Goal: Information Seeking & Learning: Learn about a topic

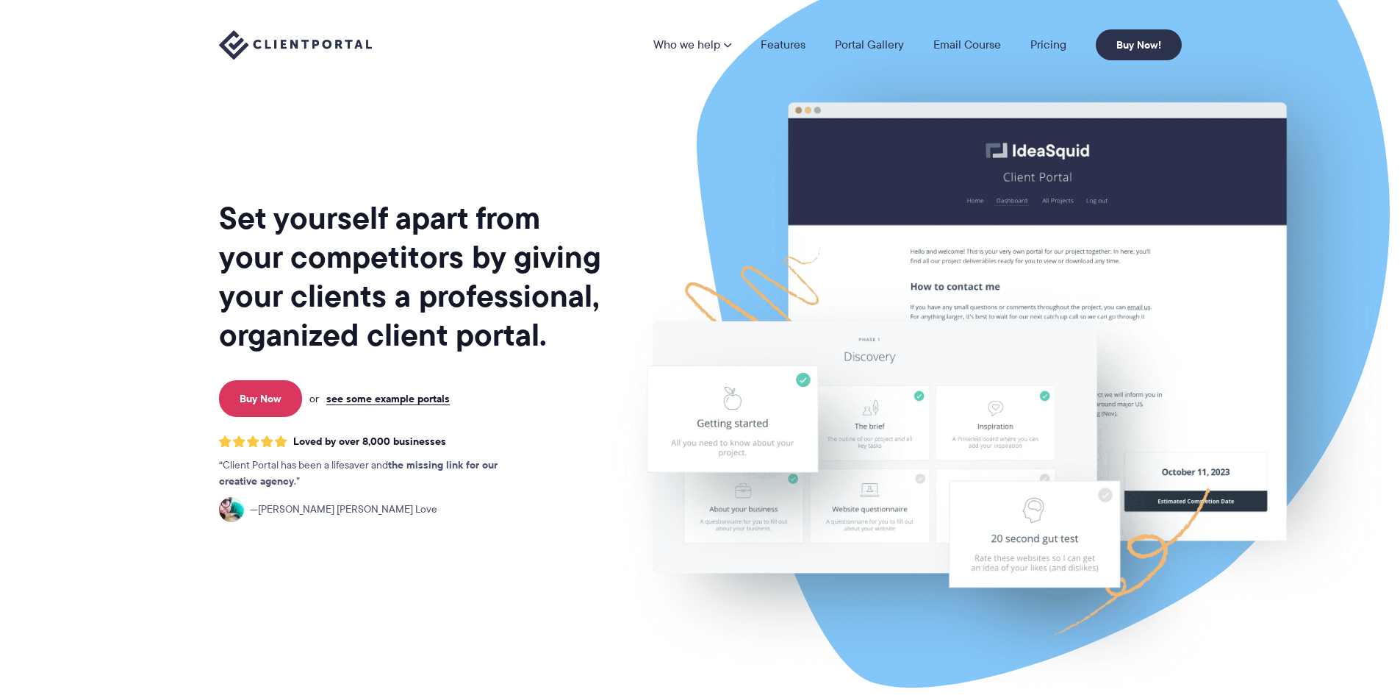
click at [1042, 29] on nav "Who we help Who we help View pricing Agencies See how Client Portal can help gi…" at bounding box center [918, 44] width 529 height 31
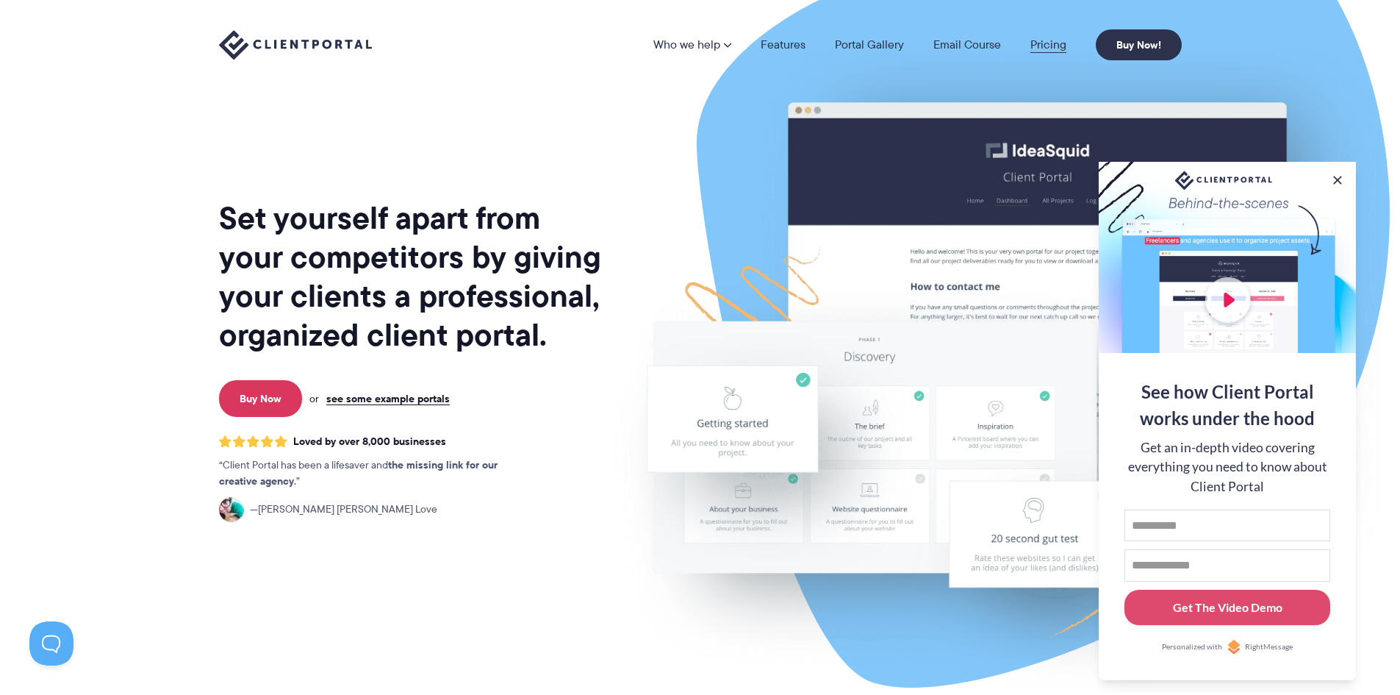
click at [1052, 41] on link "Pricing" at bounding box center [1049, 45] width 36 height 12
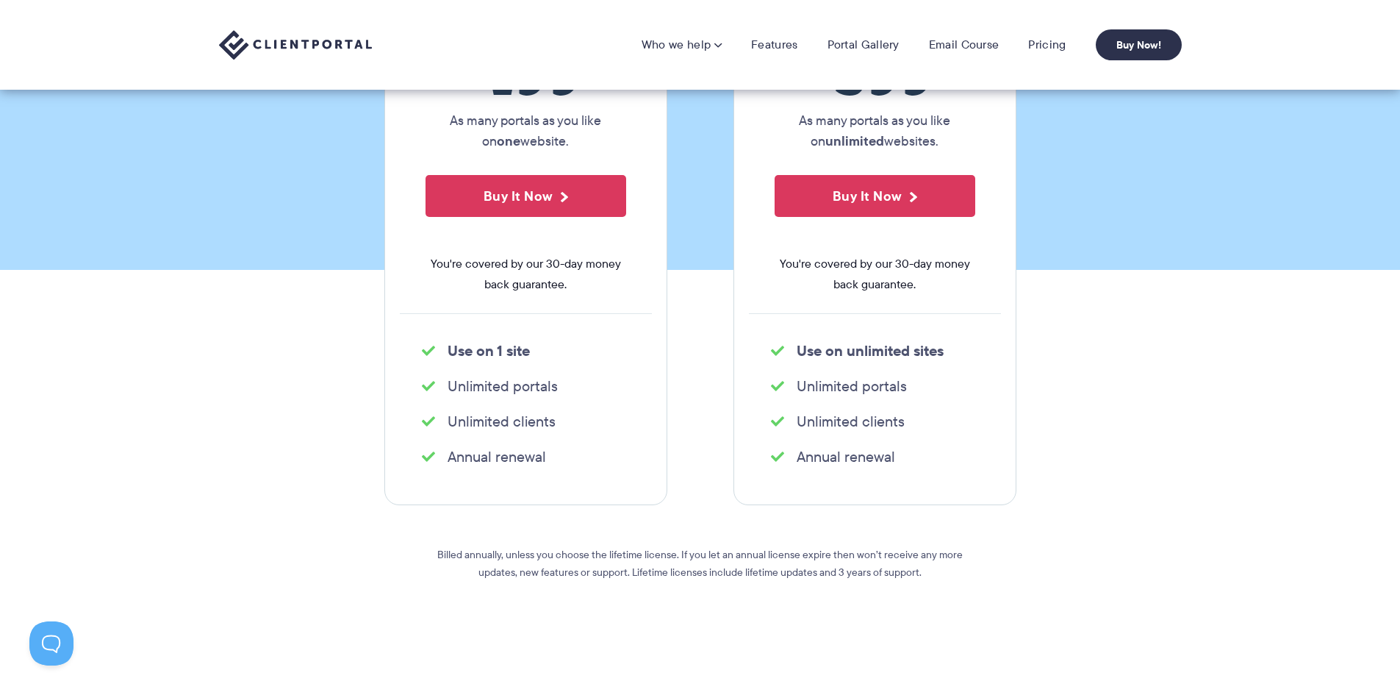
scroll to position [294, 0]
drag, startPoint x: 560, startPoint y: 461, endPoint x: 440, endPoint y: 455, distance: 120.7
click at [440, 455] on li "Annual renewal" at bounding box center [526, 457] width 208 height 21
click at [600, 429] on li "Unlimited clients" at bounding box center [526, 422] width 208 height 21
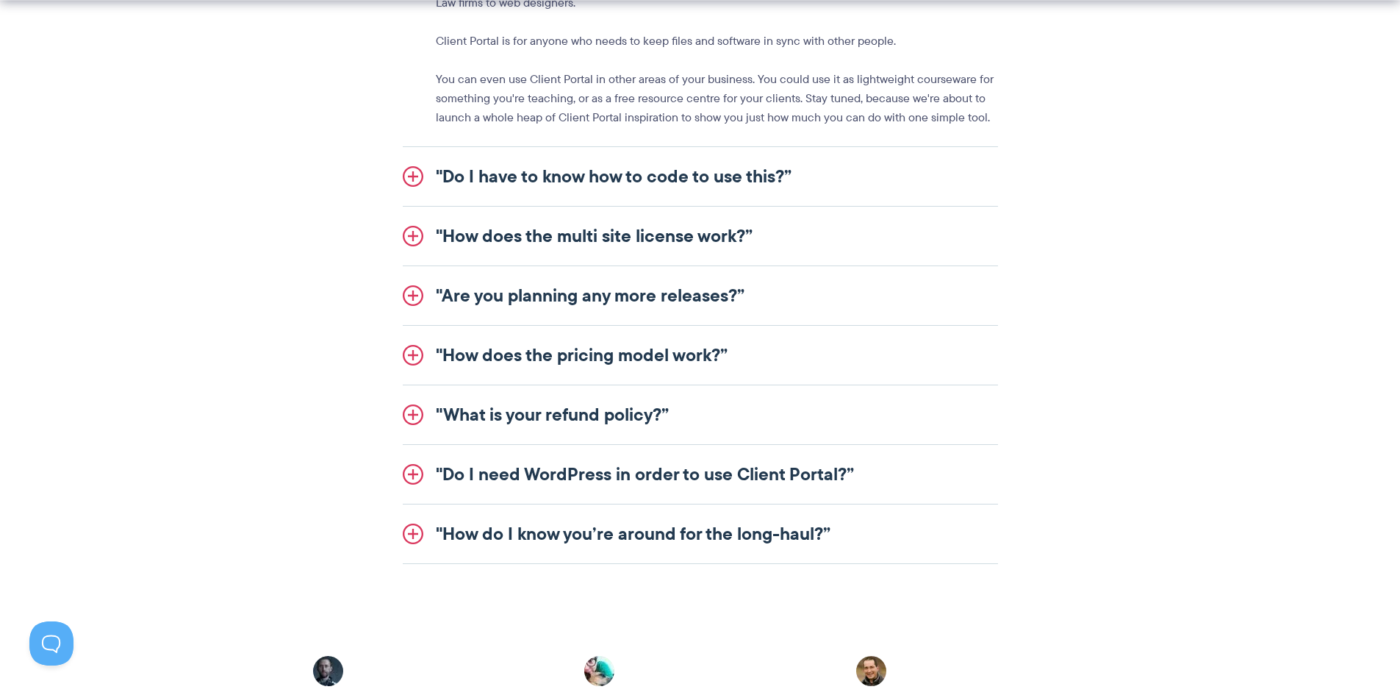
scroll to position [1836, 0]
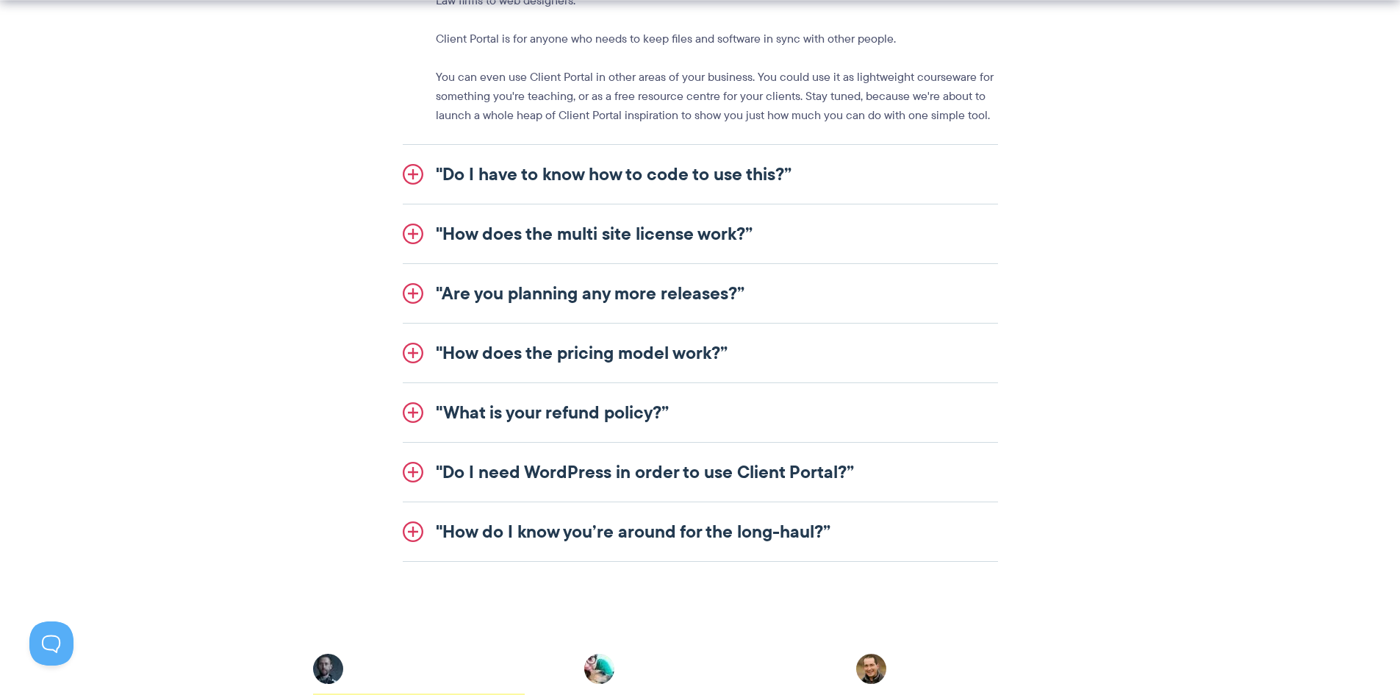
click at [412, 176] on link ""Do I have to know how to code to use this?”" at bounding box center [700, 174] width 595 height 59
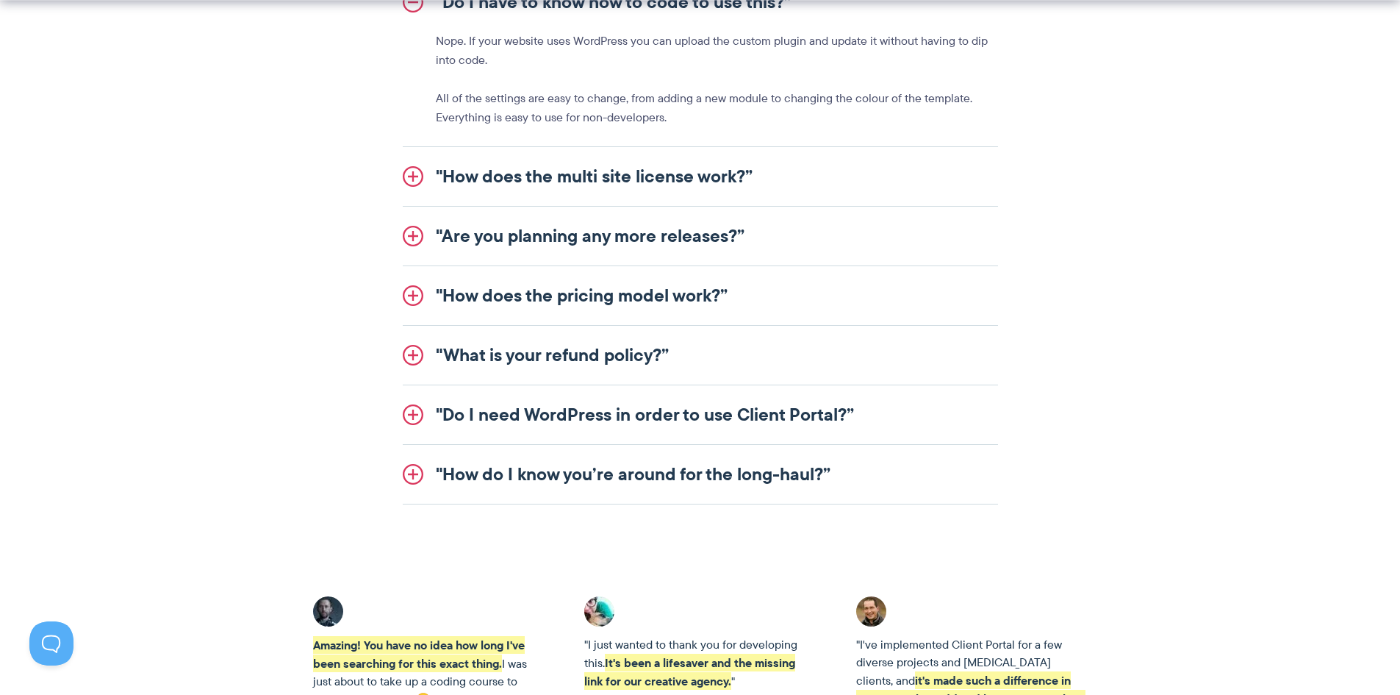
click at [409, 182] on link ""How does the multi site license work?”" at bounding box center [700, 176] width 595 height 59
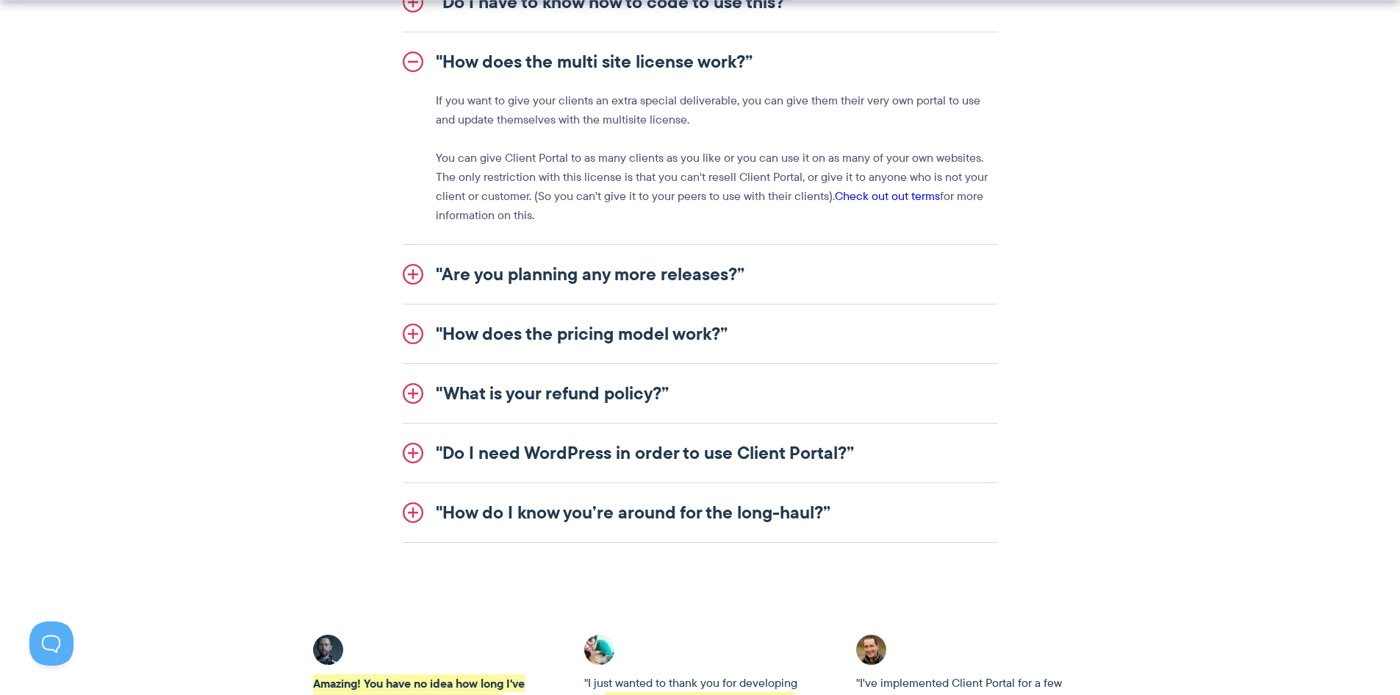
click at [411, 273] on link ""Are you planning any more releases?”" at bounding box center [700, 274] width 595 height 59
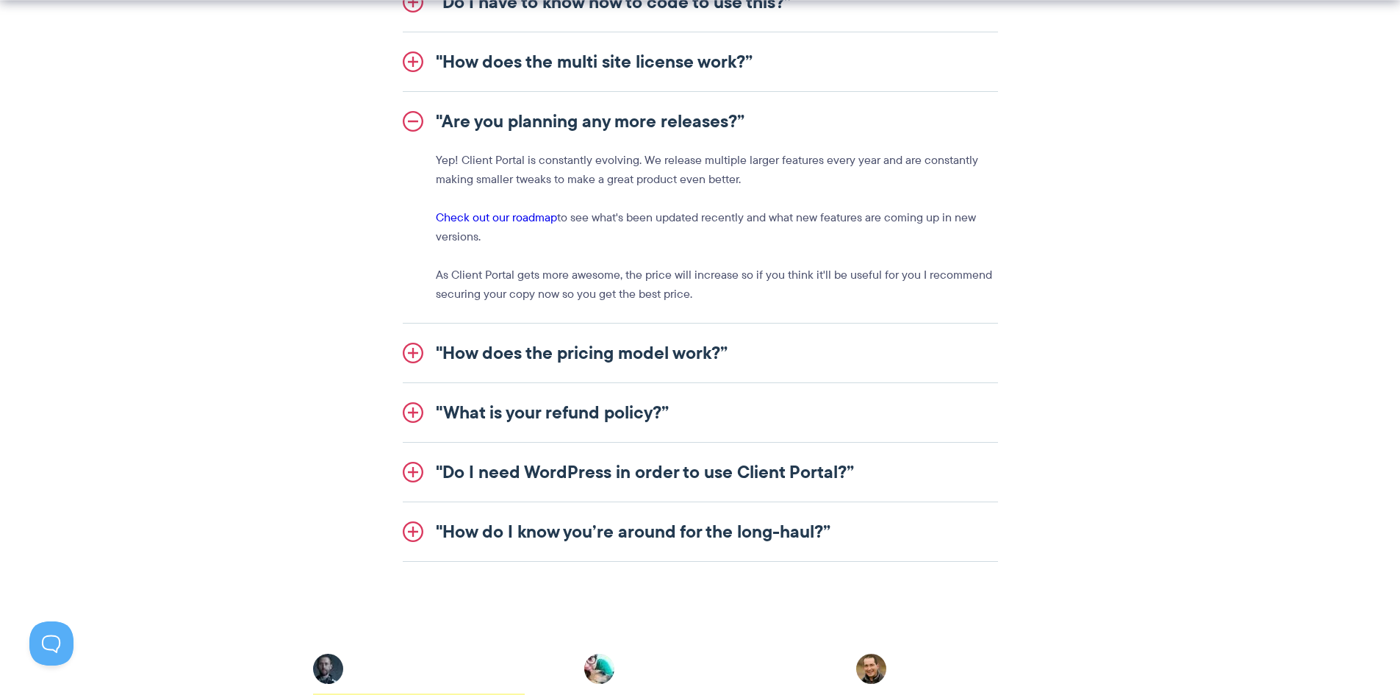
click at [414, 353] on link ""How does the pricing model work?”" at bounding box center [700, 352] width 595 height 59
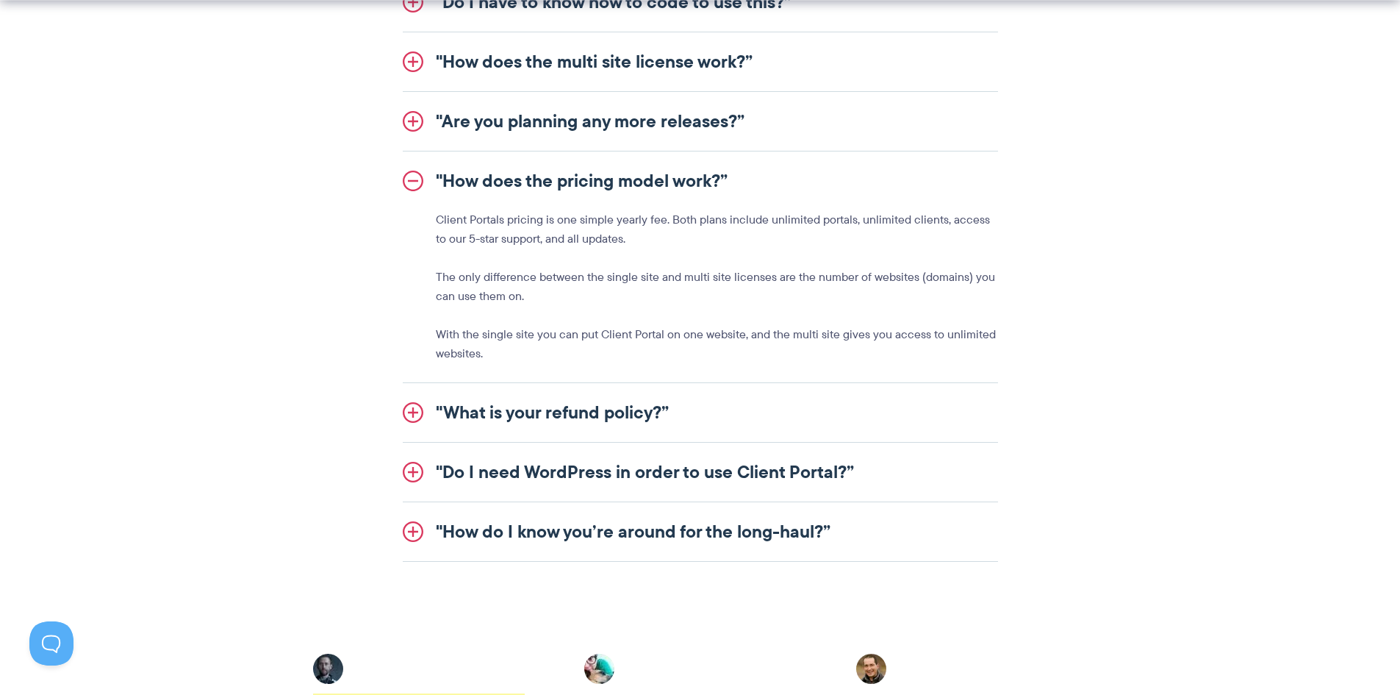
click at [409, 470] on link ""Do I need WordPress in order to use Client Portal?”" at bounding box center [700, 472] width 595 height 59
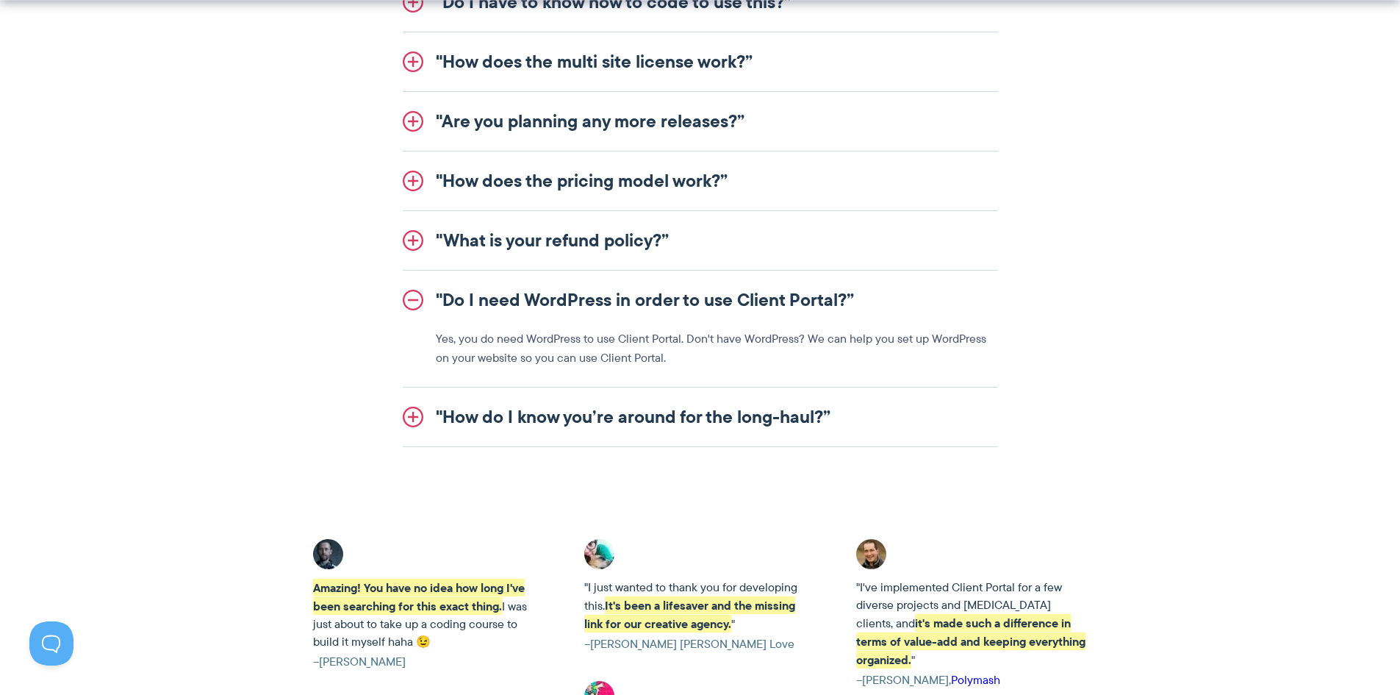
click at [418, 422] on link ""How do I know you’re around for the long-haul?”" at bounding box center [700, 416] width 595 height 59
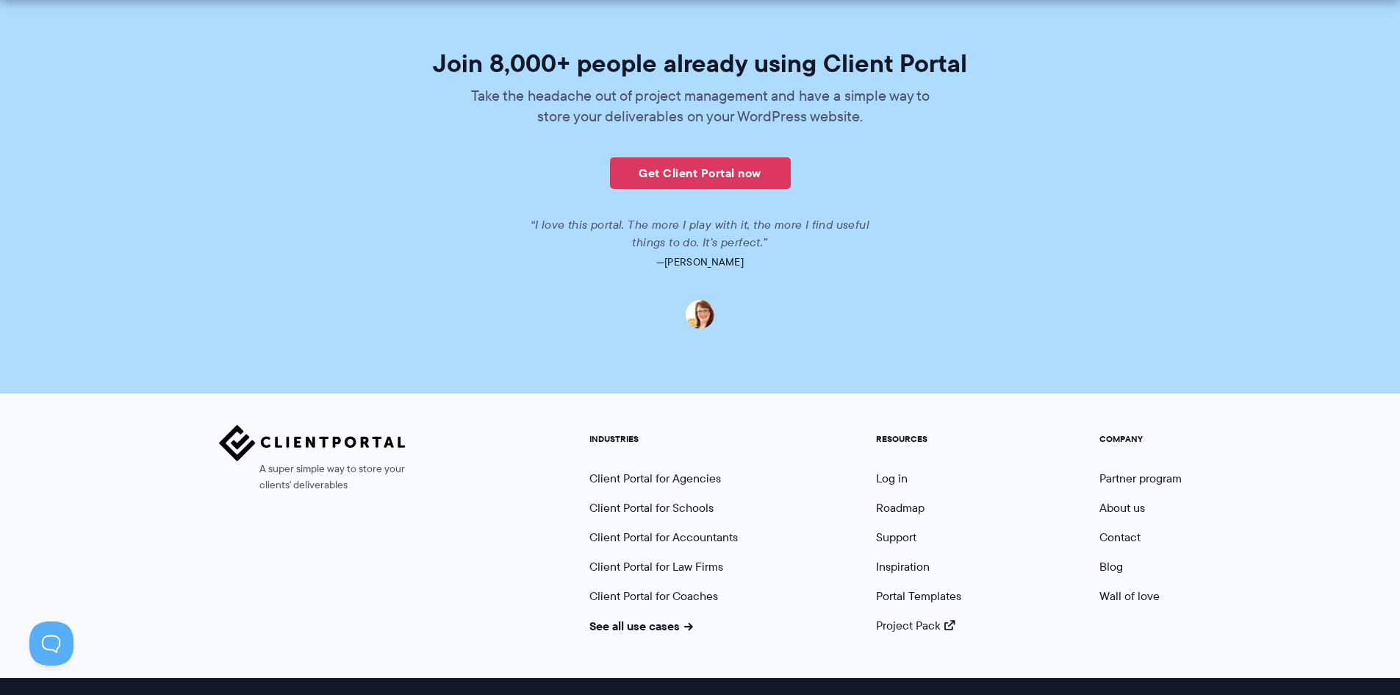
scroll to position [3560, 0]
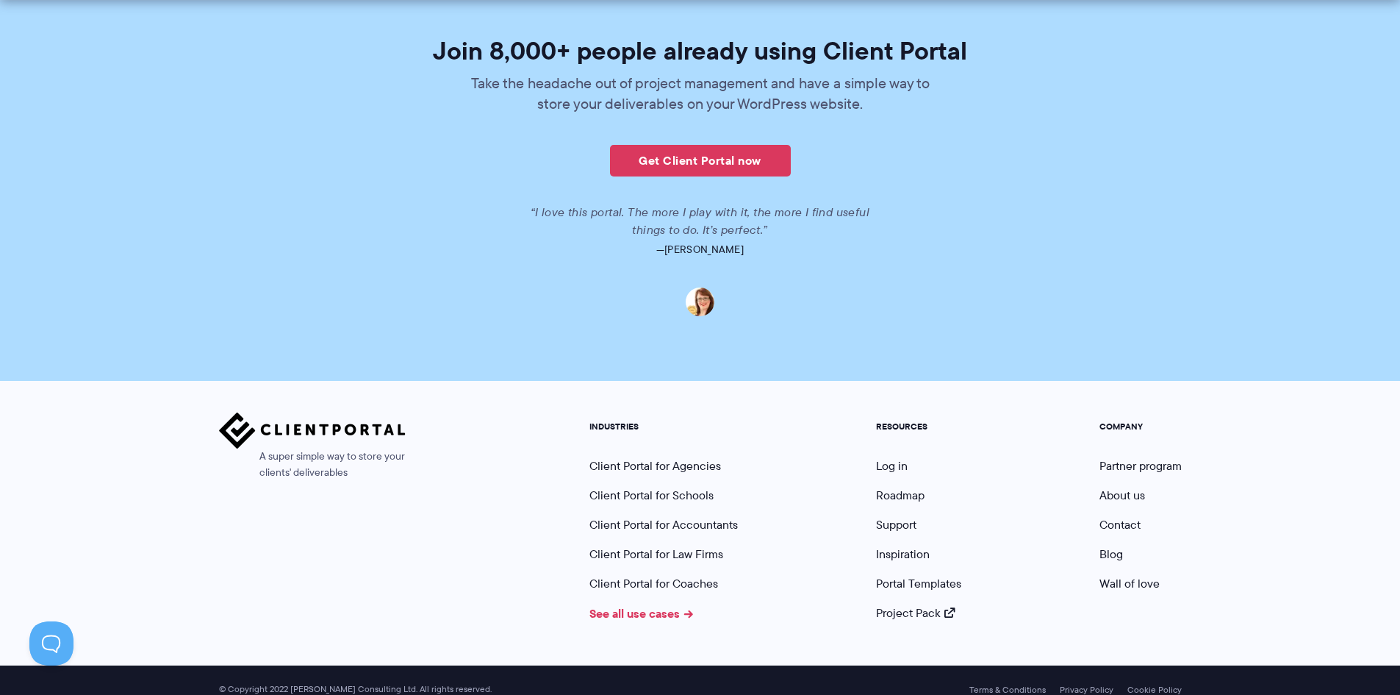
click at [646, 604] on link "See all use cases" at bounding box center [642, 613] width 104 height 18
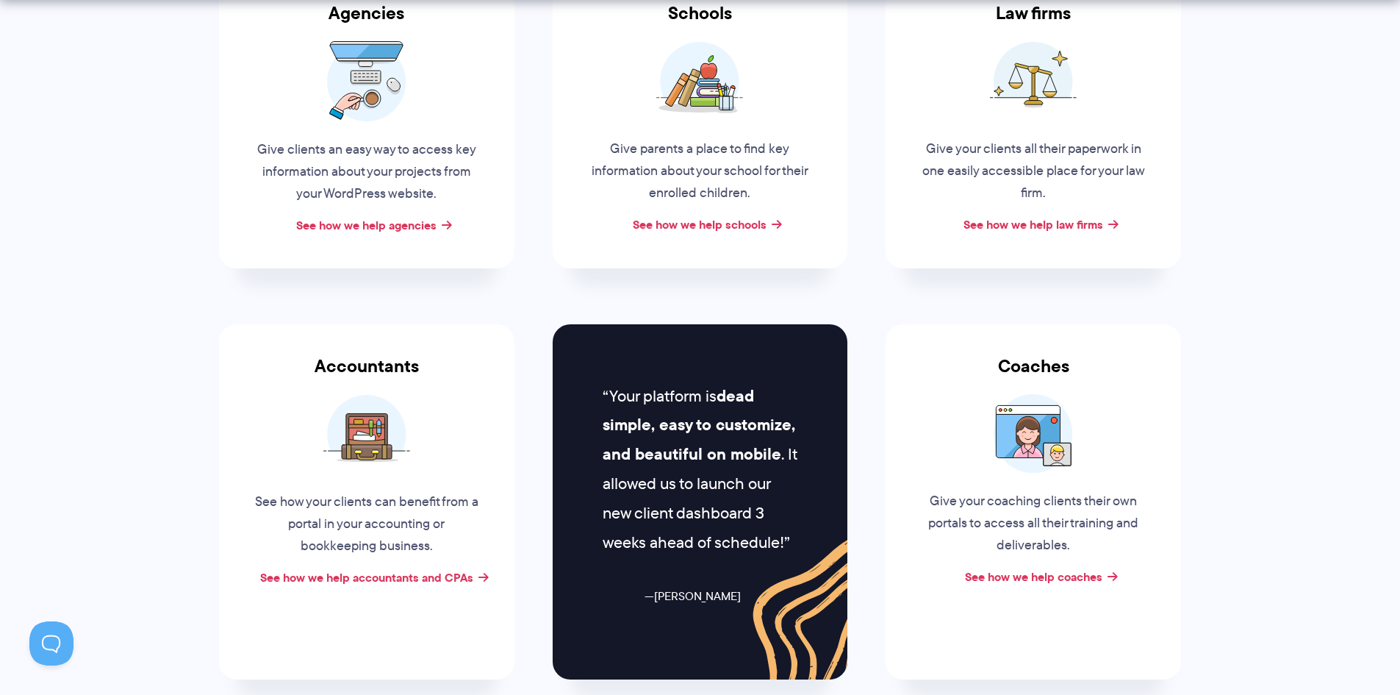
scroll to position [368, 0]
click at [1017, 573] on link "See how we help coaches" at bounding box center [1033, 576] width 137 height 18
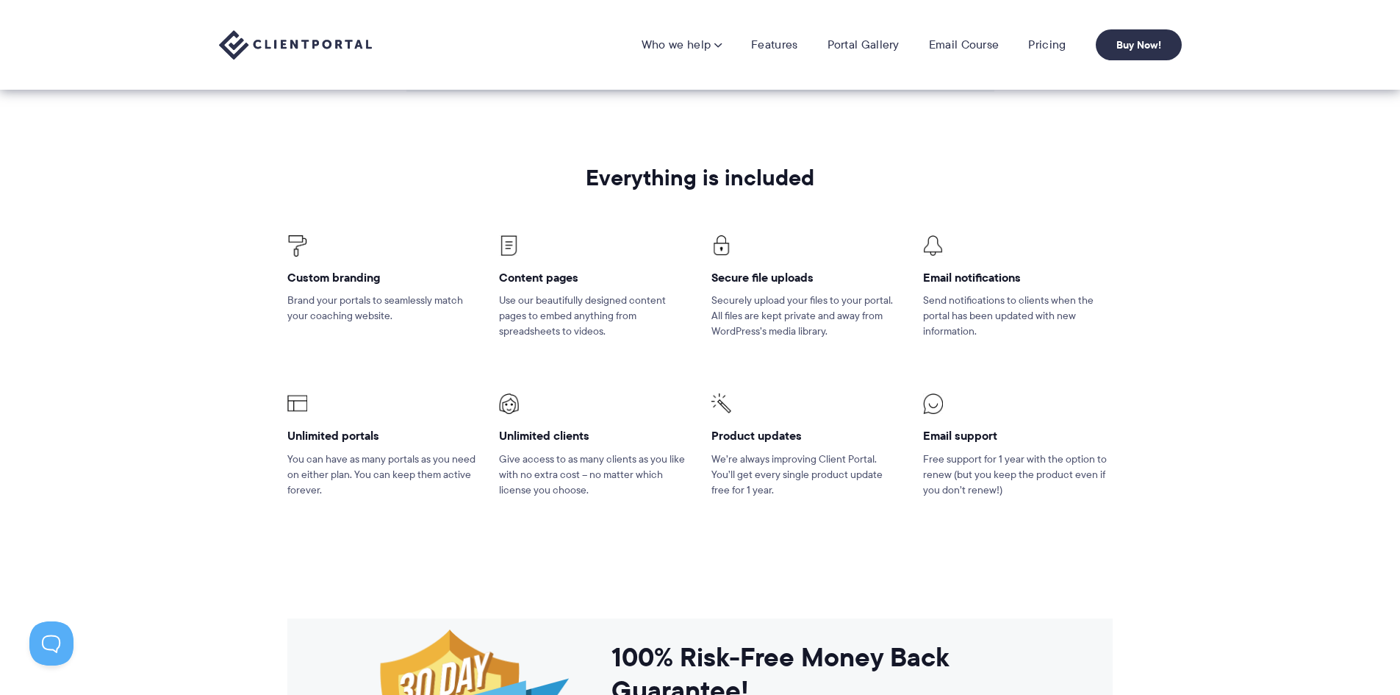
scroll to position [1983, 0]
click at [878, 42] on link "Portal Gallery" at bounding box center [864, 44] width 72 height 15
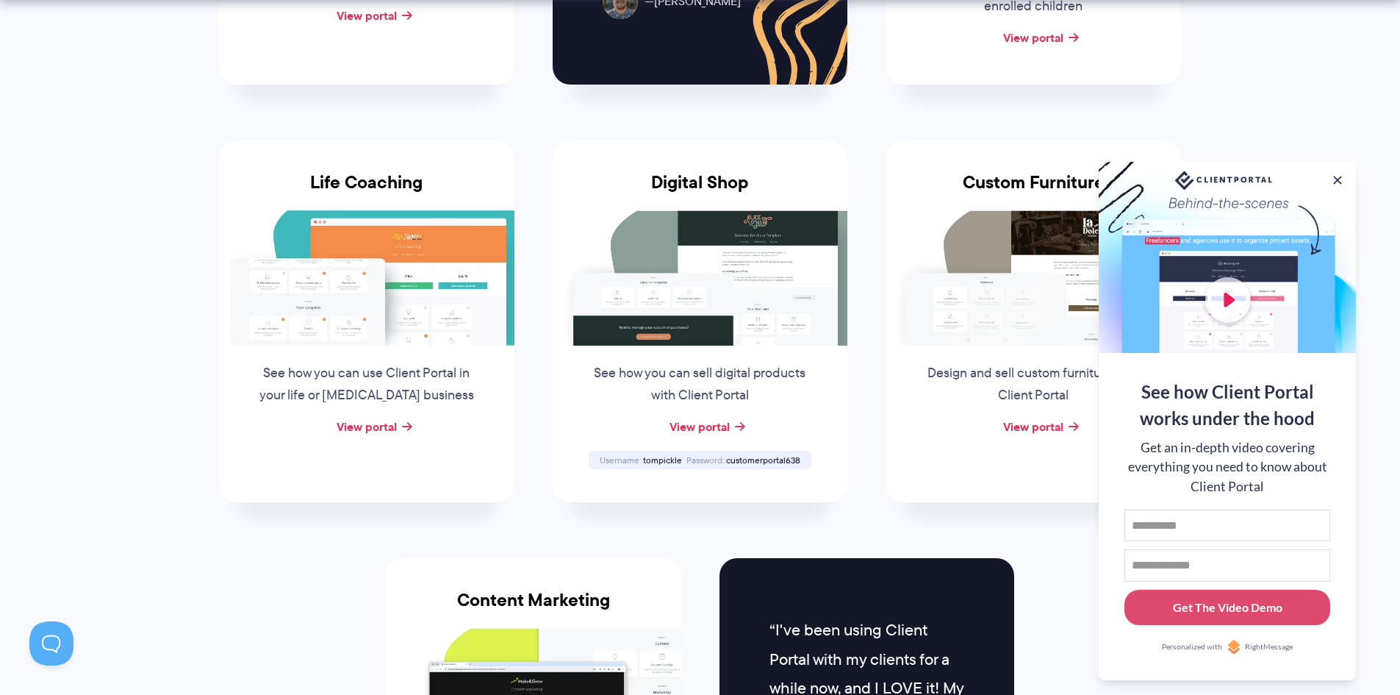
scroll to position [1028, 0]
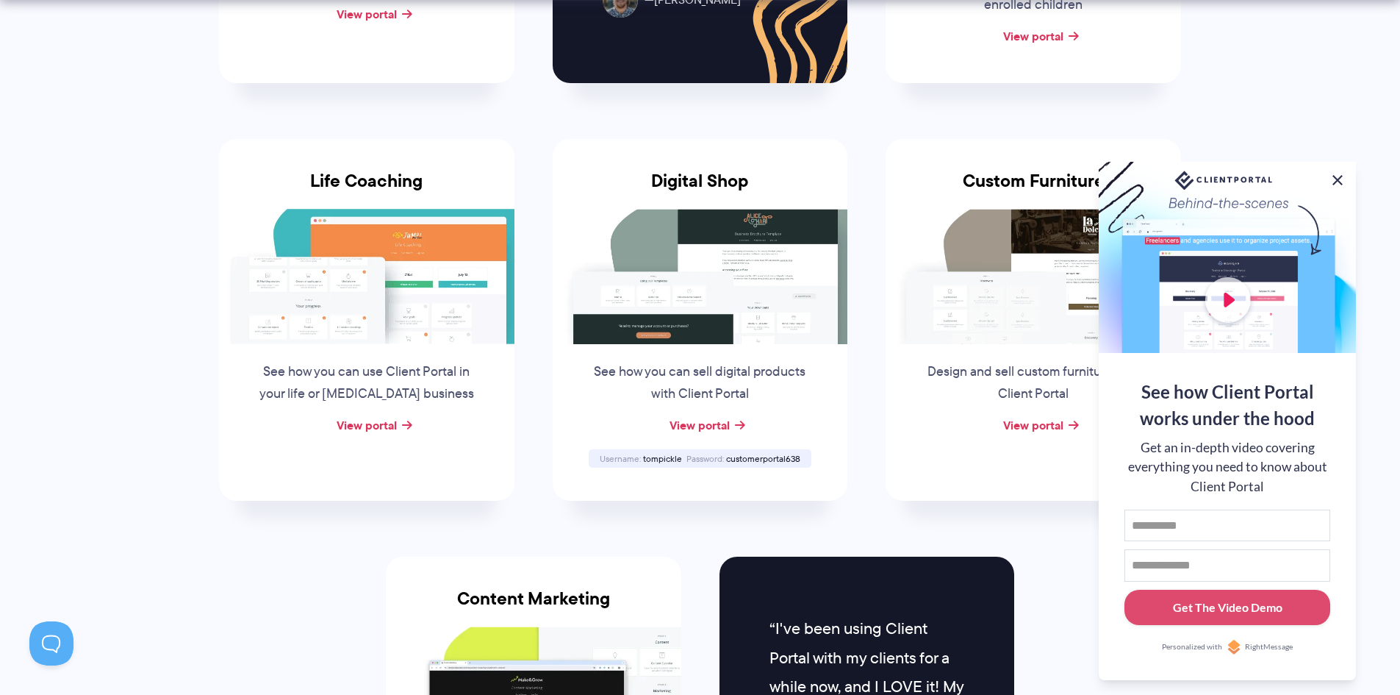
click at [1337, 176] on button at bounding box center [1338, 180] width 18 height 18
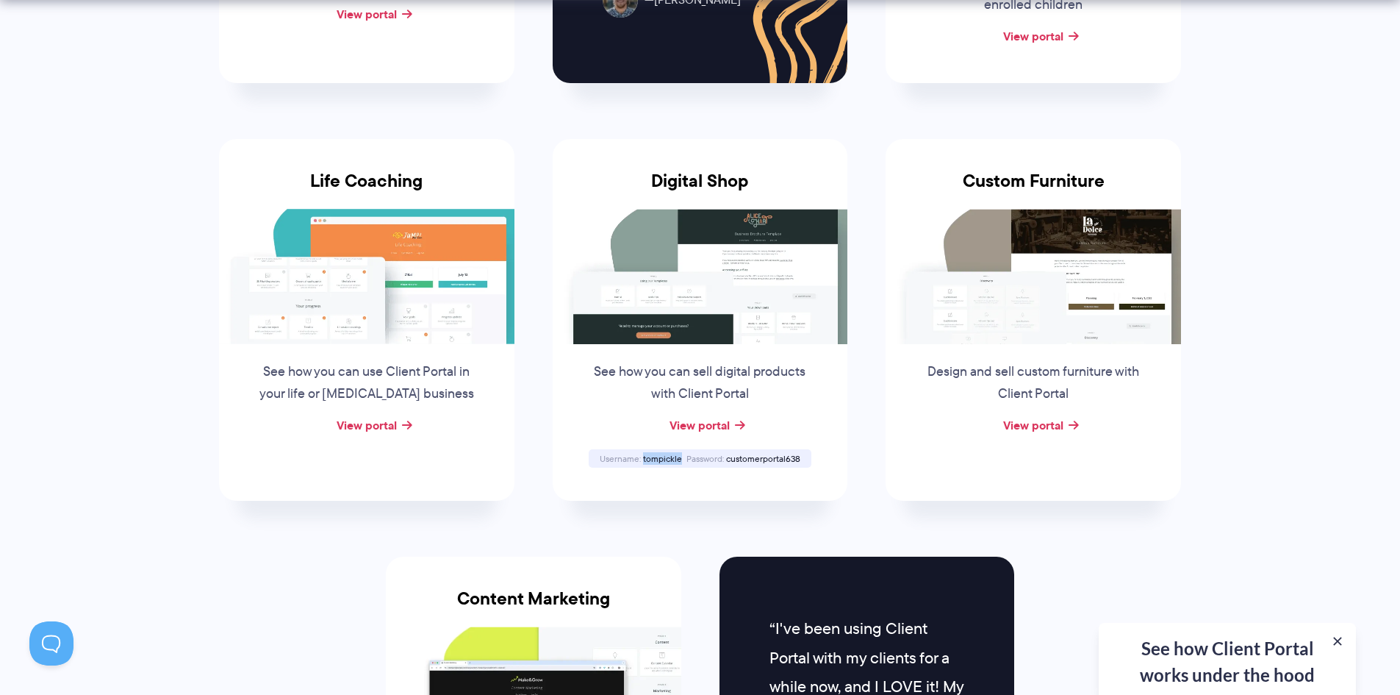
drag, startPoint x: 643, startPoint y: 459, endPoint x: 681, endPoint y: 463, distance: 37.7
click at [680, 461] on span "tompickle" at bounding box center [662, 458] width 39 height 12
copy span "tompickle"
drag, startPoint x: 726, startPoint y: 457, endPoint x: 799, endPoint y: 458, distance: 73.5
click at [799, 458] on span "customerportal638" at bounding box center [763, 458] width 74 height 12
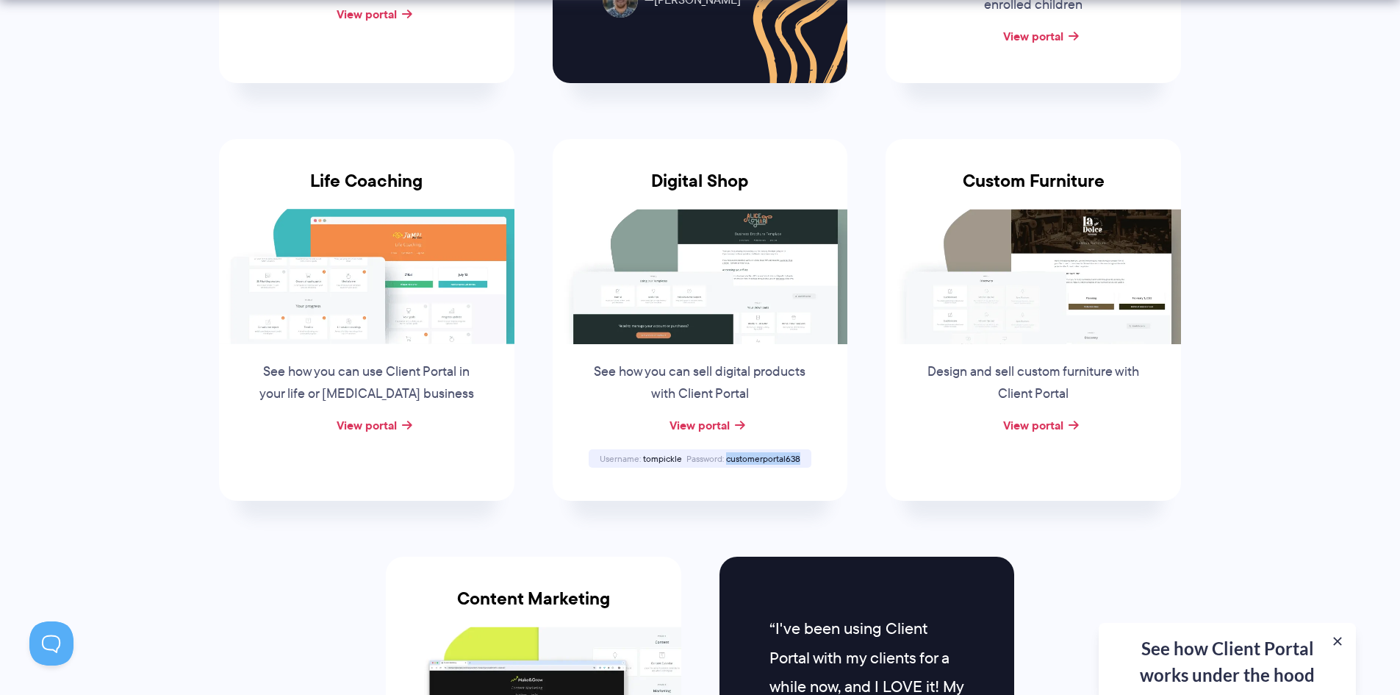
copy span "customerportal638"
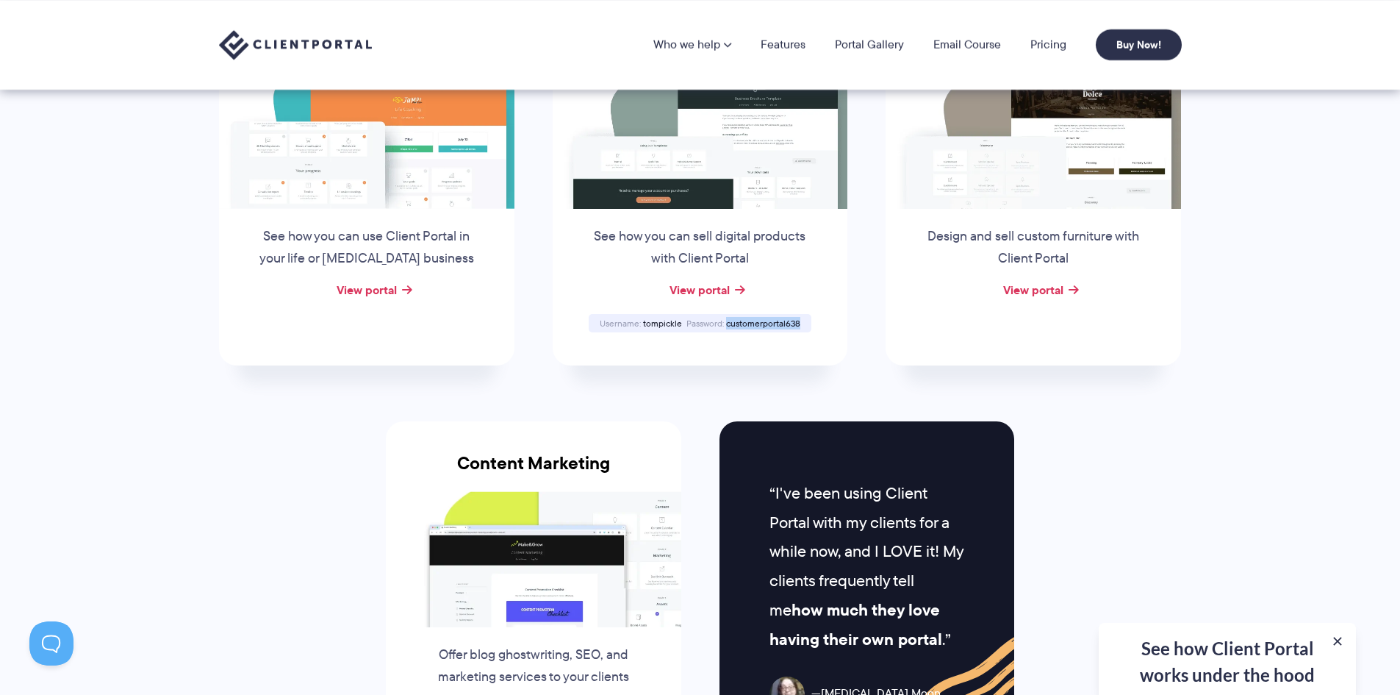
scroll to position [1162, 0]
